Goal: Information Seeking & Learning: Learn about a topic

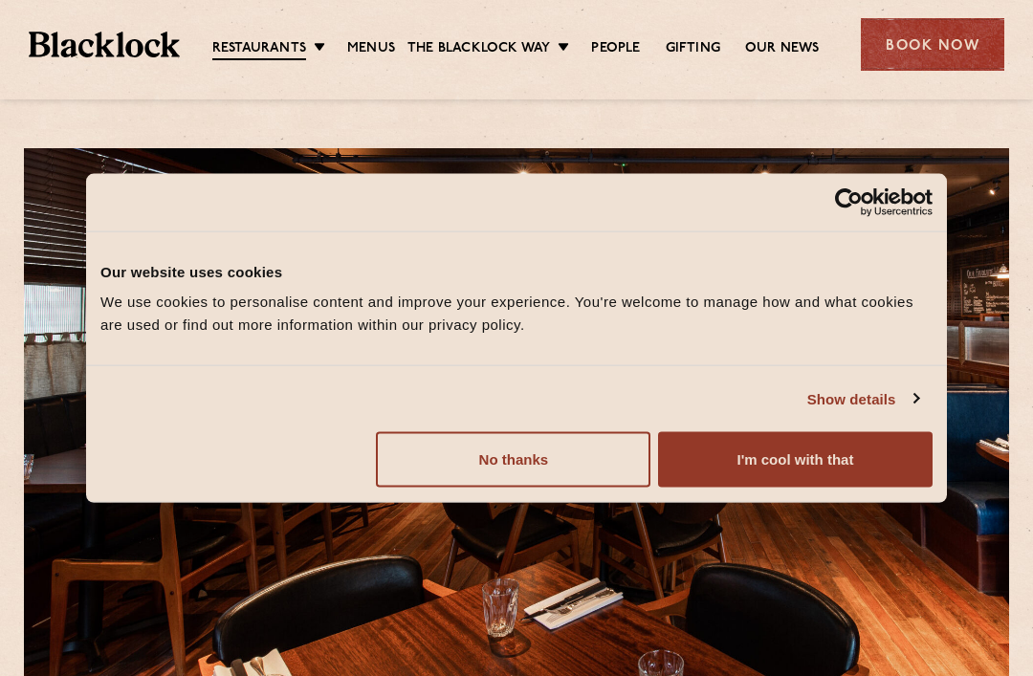
click at [820, 462] on button "I'm cool with that" at bounding box center [795, 459] width 274 height 55
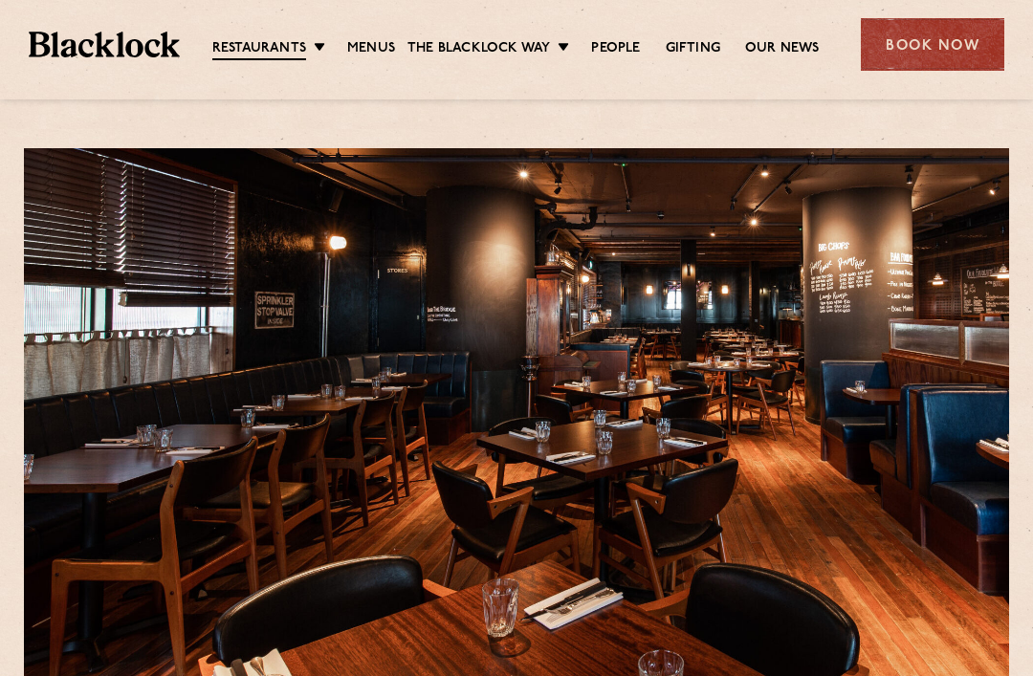
click at [370, 43] on link "Menus" at bounding box center [371, 48] width 48 height 19
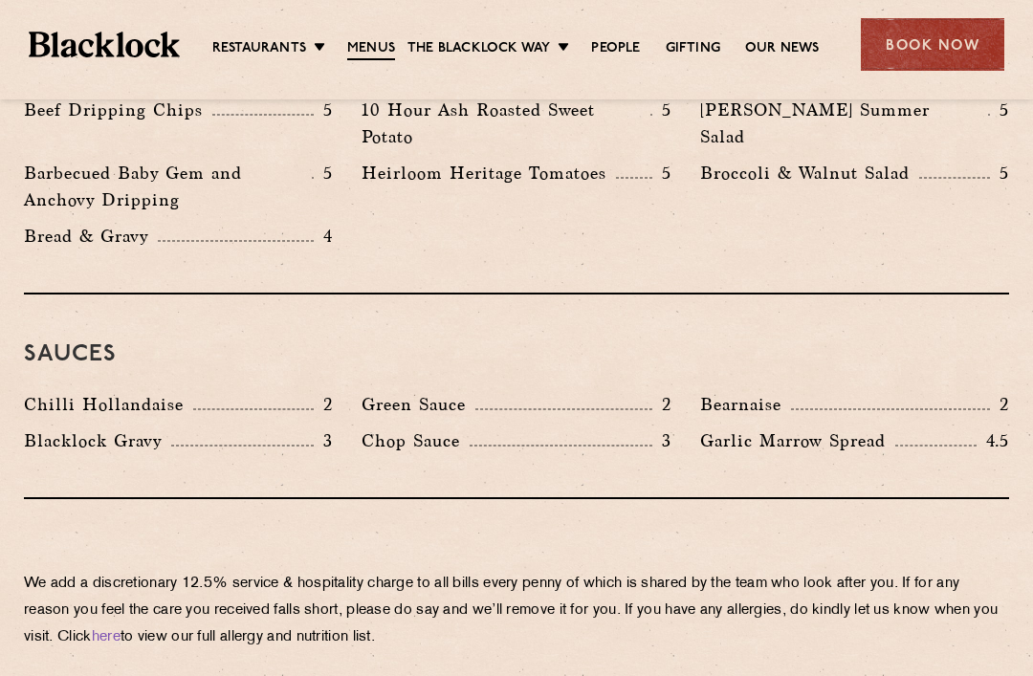
scroll to position [3061, 0]
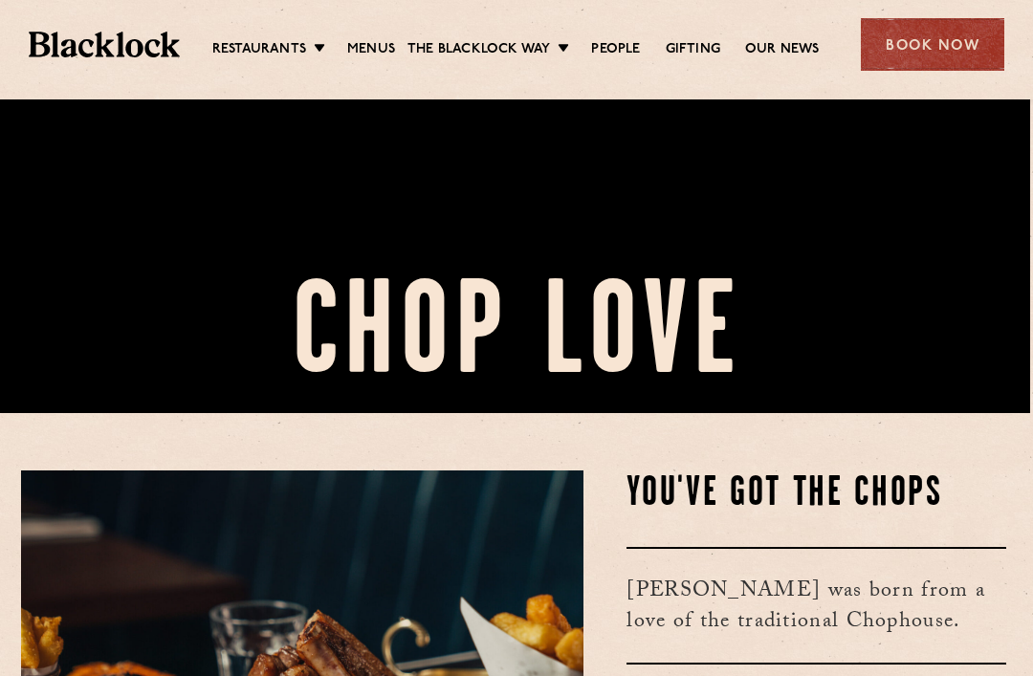
scroll to position [401, 3]
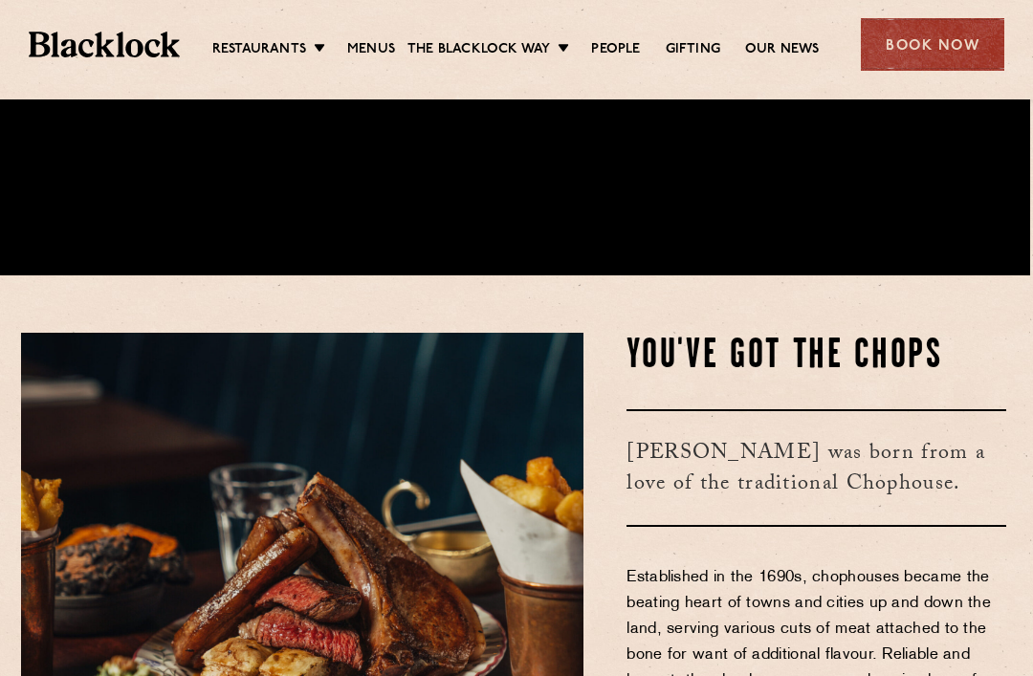
click at [377, 40] on link "Menus" at bounding box center [371, 49] width 48 height 19
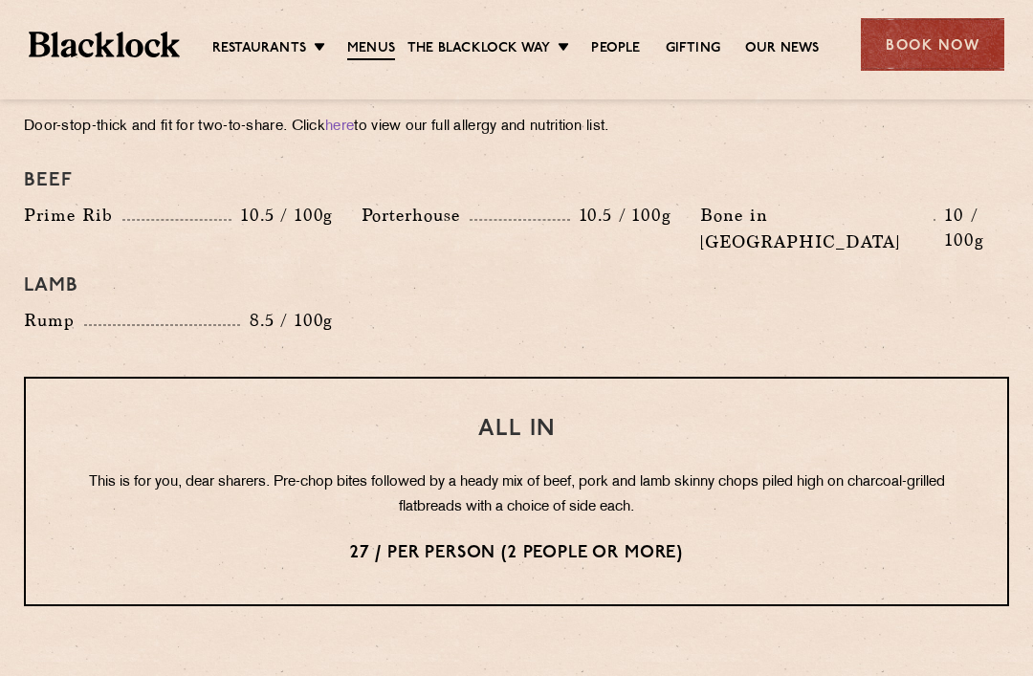
scroll to position [2220, 0]
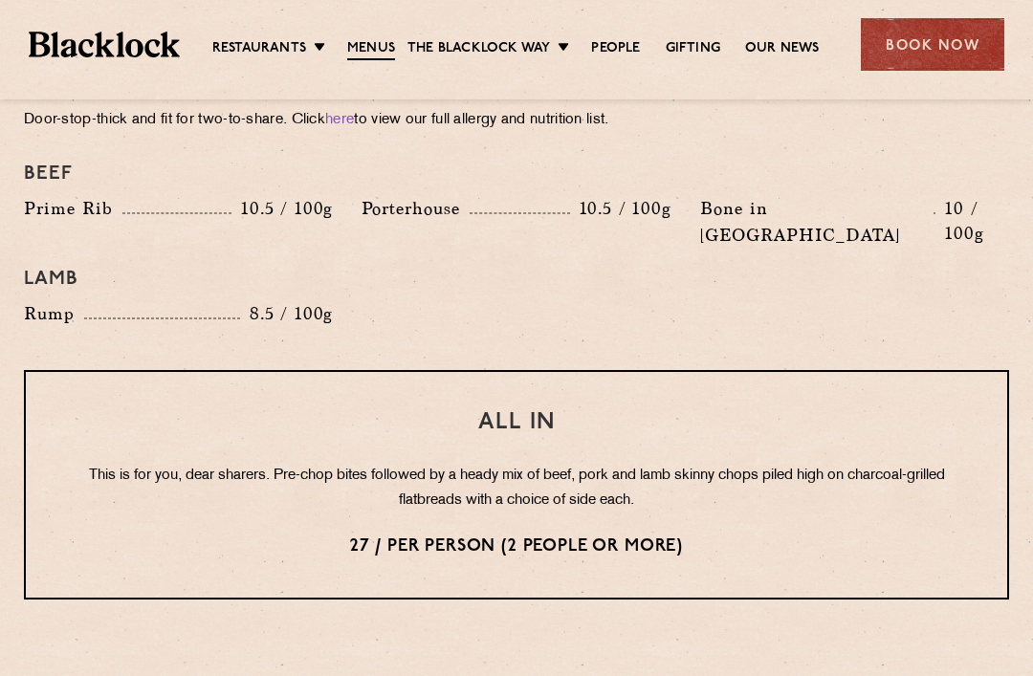
click at [609, 458] on div "All In This is for you, dear sharers. Pre-chop bites followed by a heady mix of…" at bounding box center [516, 485] width 985 height 230
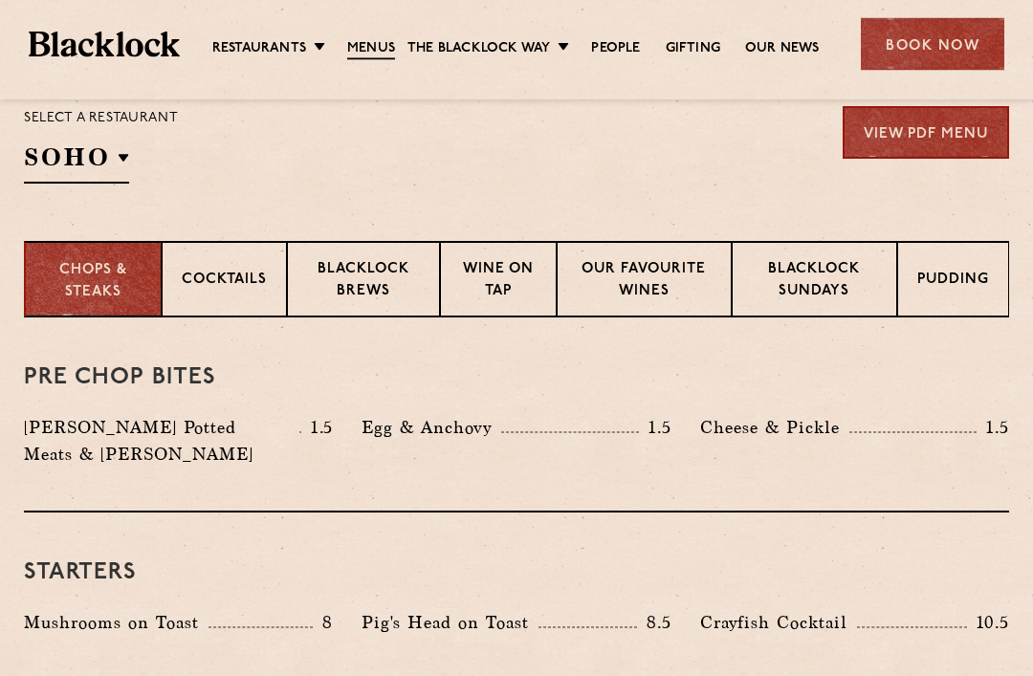
scroll to position [645, 0]
click at [506, 288] on p "Wine on Tap" at bounding box center [498, 281] width 77 height 45
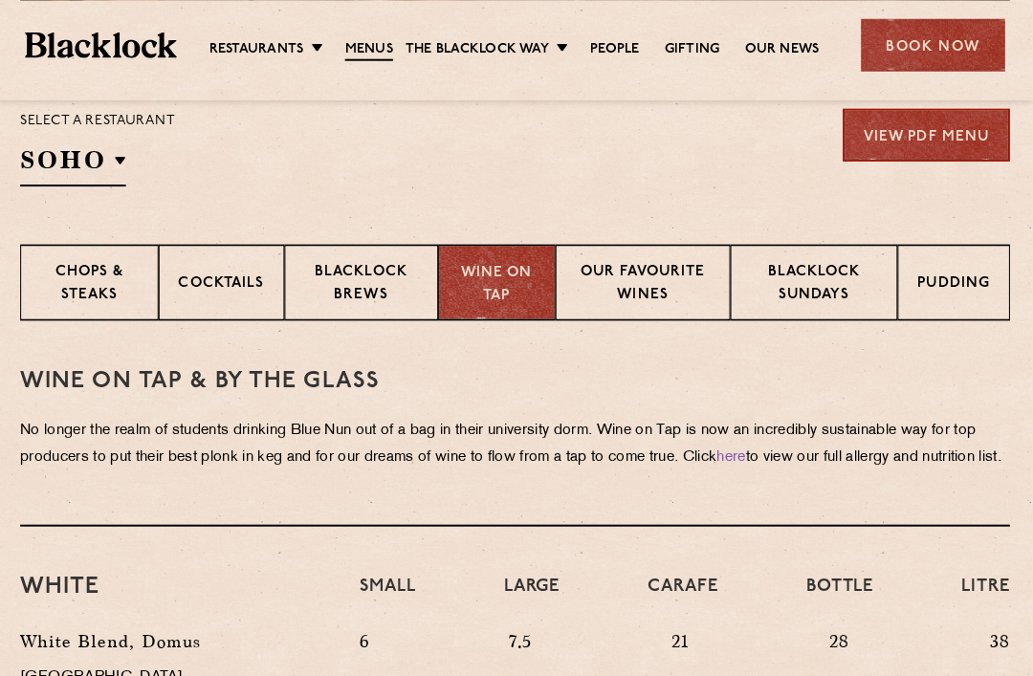
scroll to position [642, 0]
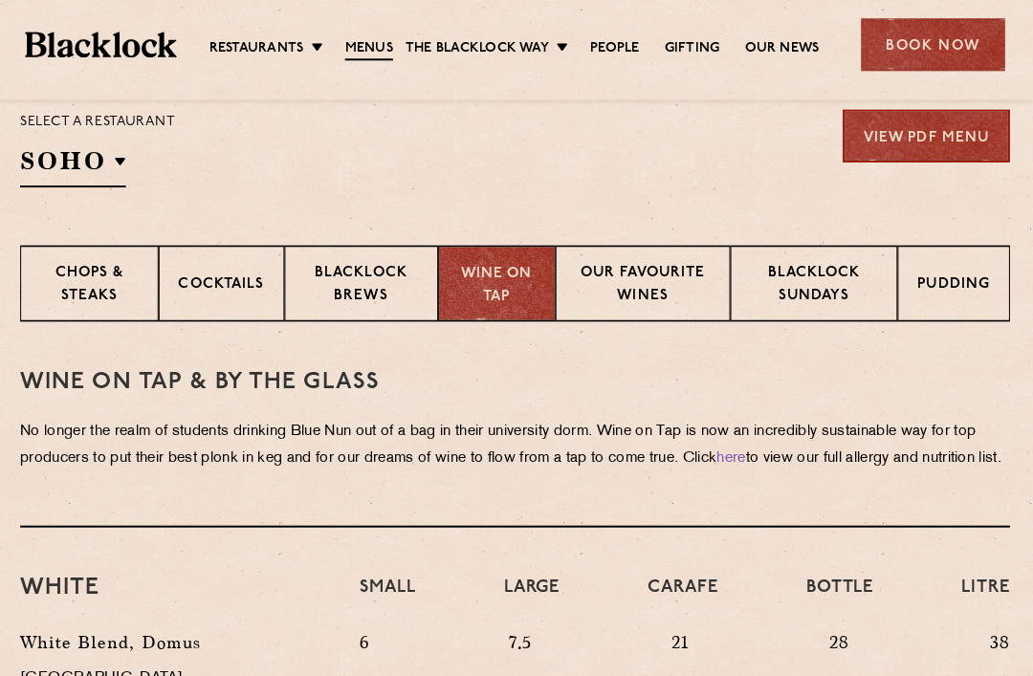
click at [219, 280] on p "Cocktails" at bounding box center [224, 285] width 85 height 24
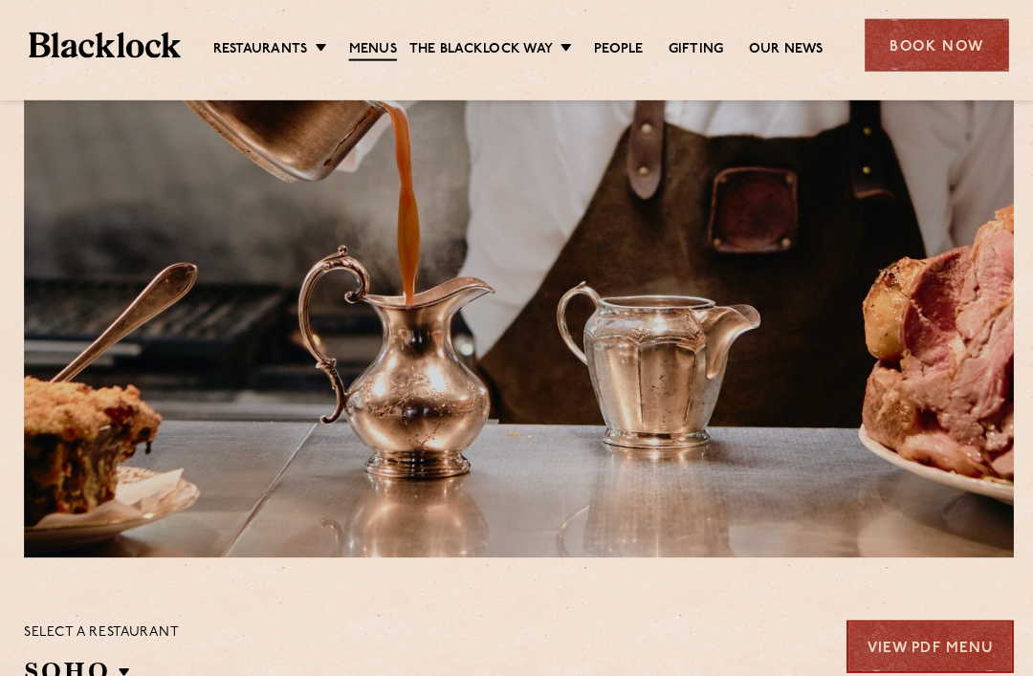
scroll to position [0, 0]
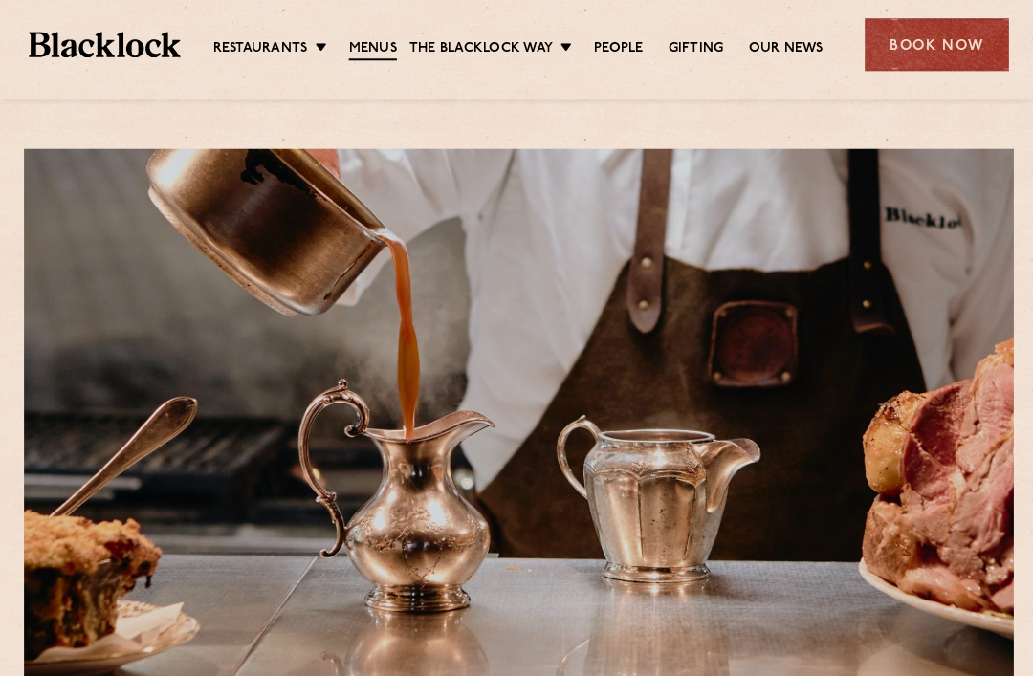
click at [0, 0] on link "Pre & Post Theatre" at bounding box center [0, 0] width 0 height 0
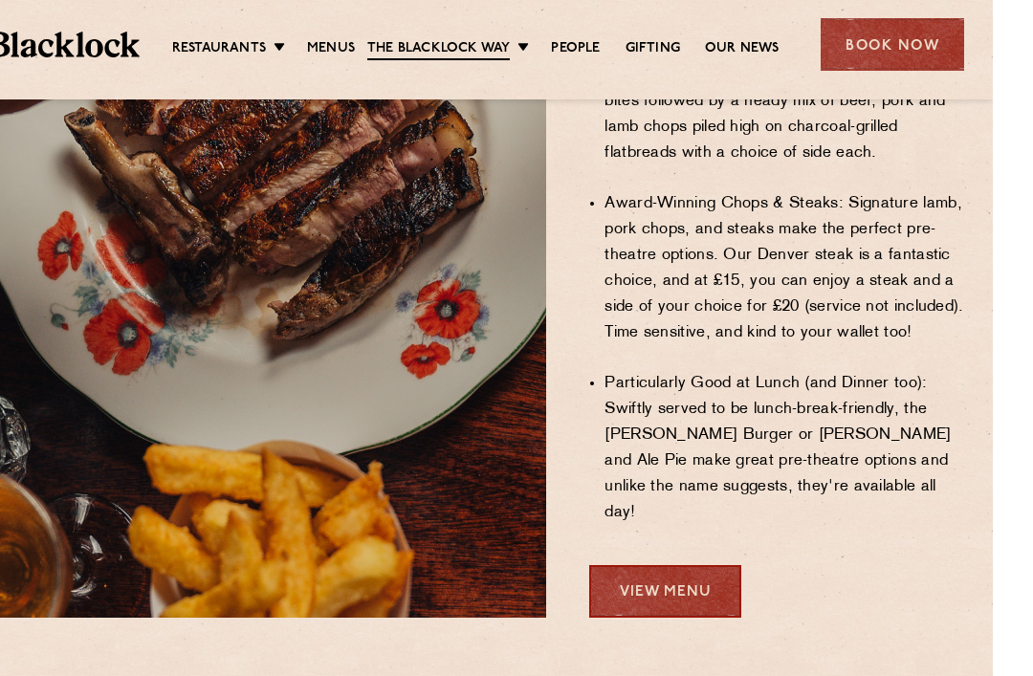
scroll to position [1450, 0]
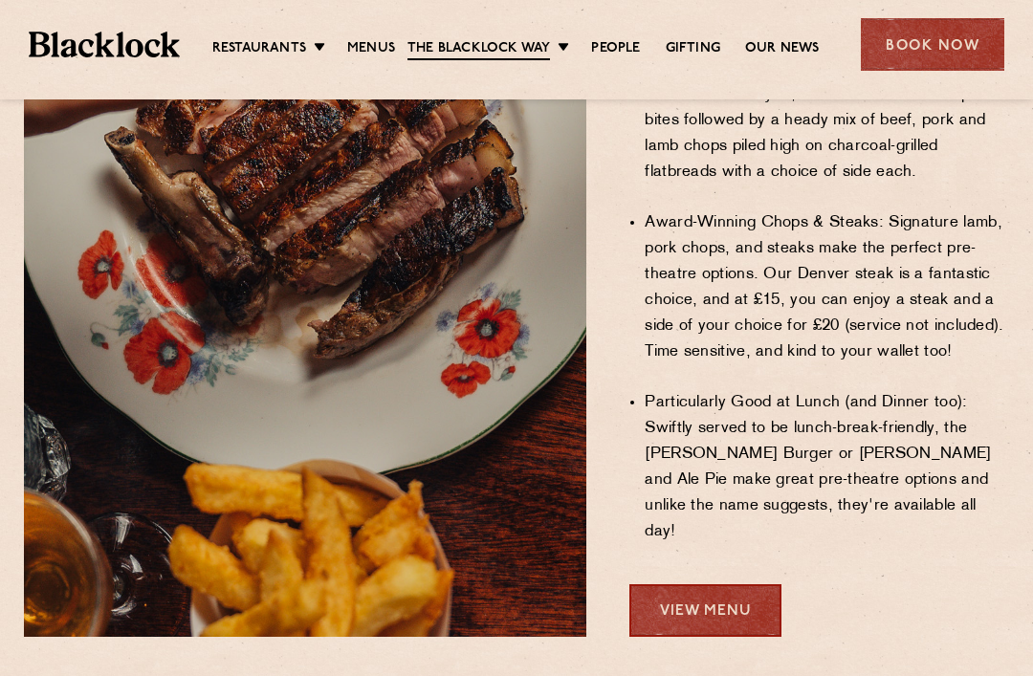
click at [377, 41] on link "Menus" at bounding box center [371, 48] width 48 height 19
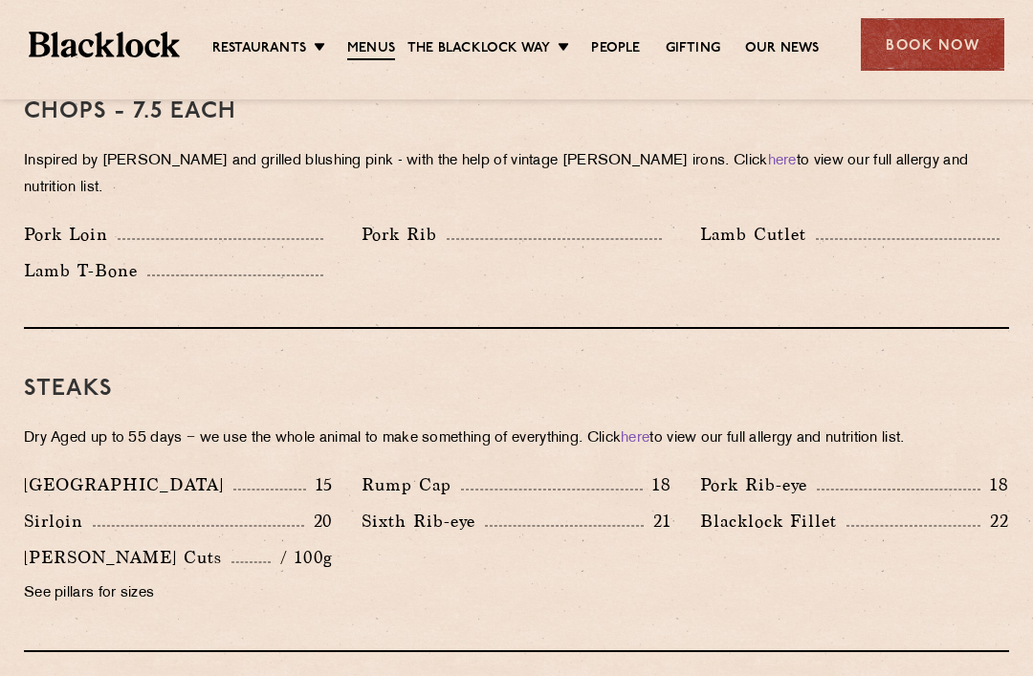
scroll to position [1565, 0]
